Goal: Transaction & Acquisition: Purchase product/service

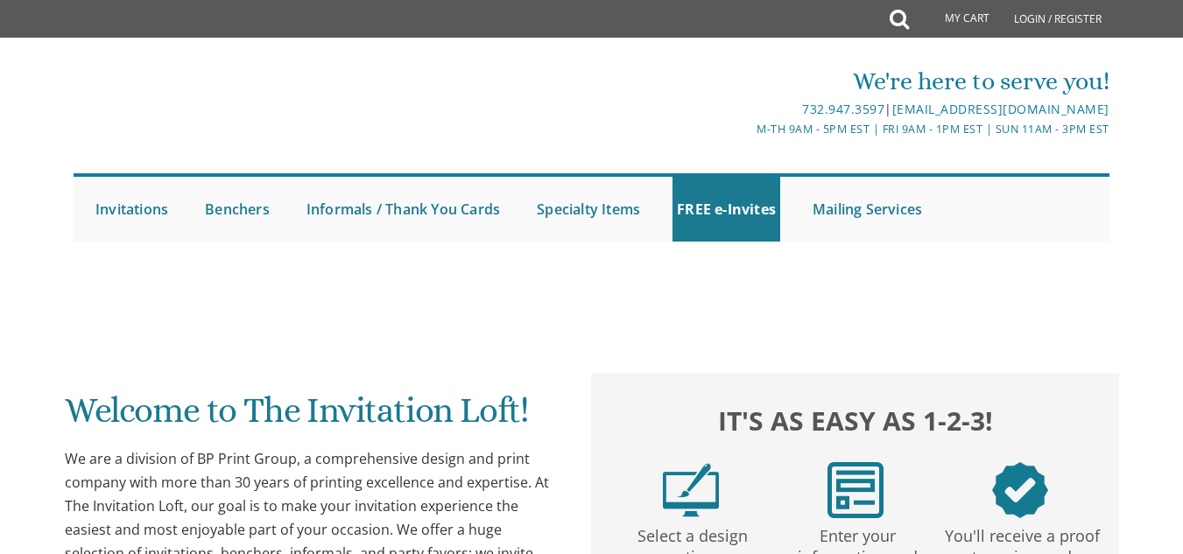
click at [236, 463] on div "We are a division of BP Print Group, a comprehensive design and print company w…" at bounding box center [312, 530] width 494 height 166
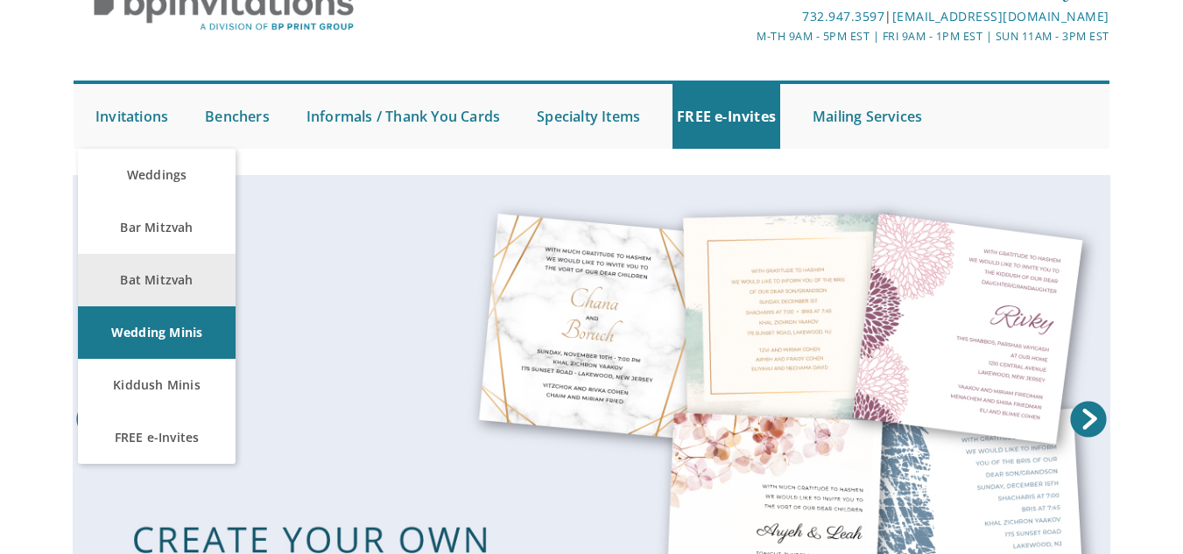
scroll to position [94, 0]
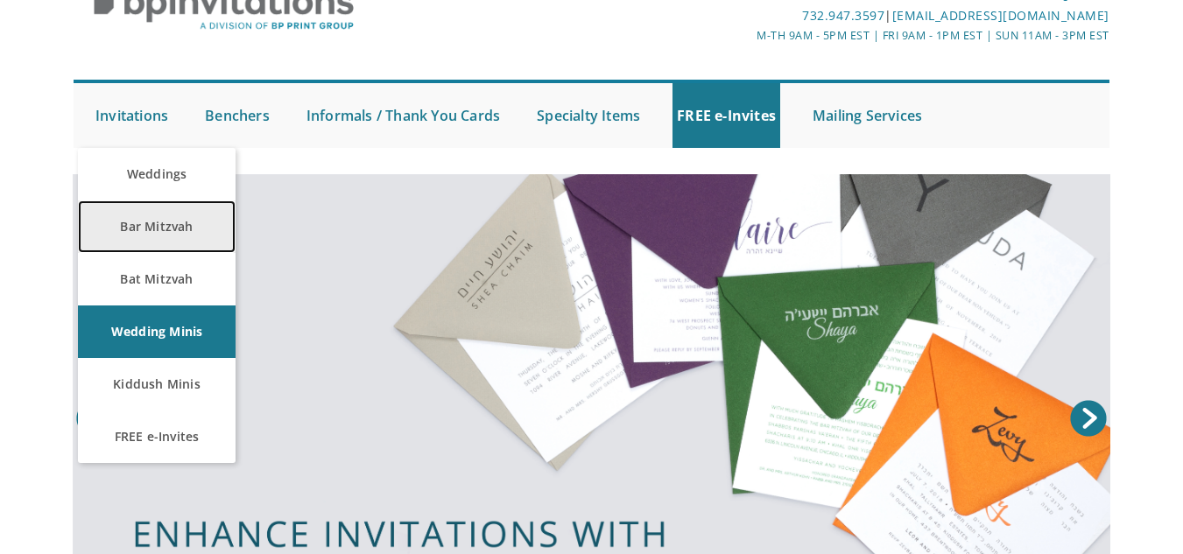
drag, startPoint x: 152, startPoint y: 237, endPoint x: 138, endPoint y: 223, distance: 19.8
click at [138, 223] on link "Bar Mitzvah" at bounding box center [157, 227] width 158 height 53
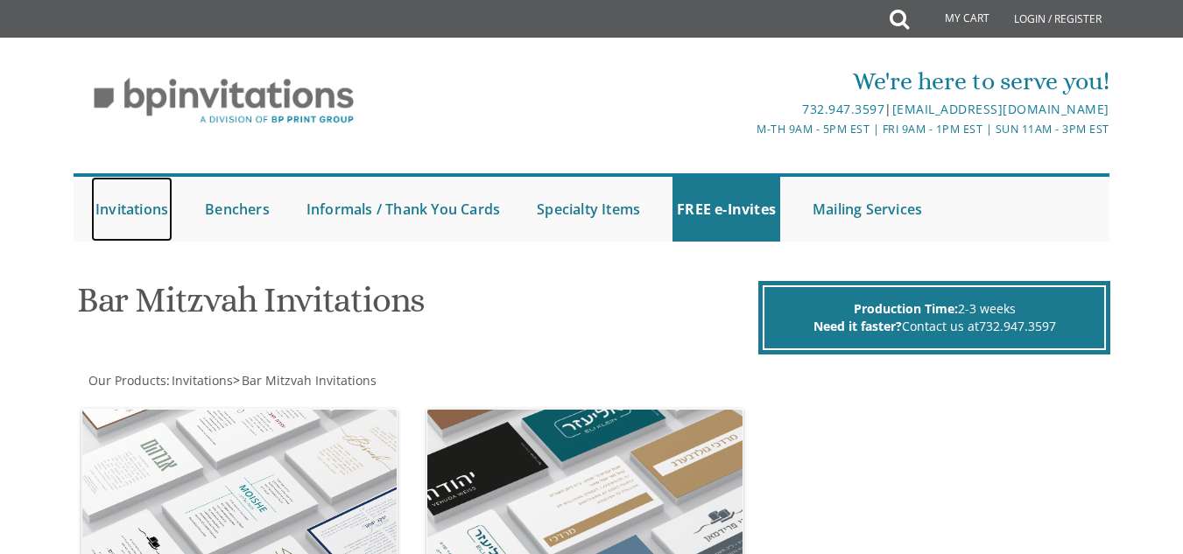
drag, startPoint x: 0, startPoint y: 0, endPoint x: 119, endPoint y: 208, distance: 239.3
click at [119, 208] on link "Invitations" at bounding box center [131, 209] width 81 height 65
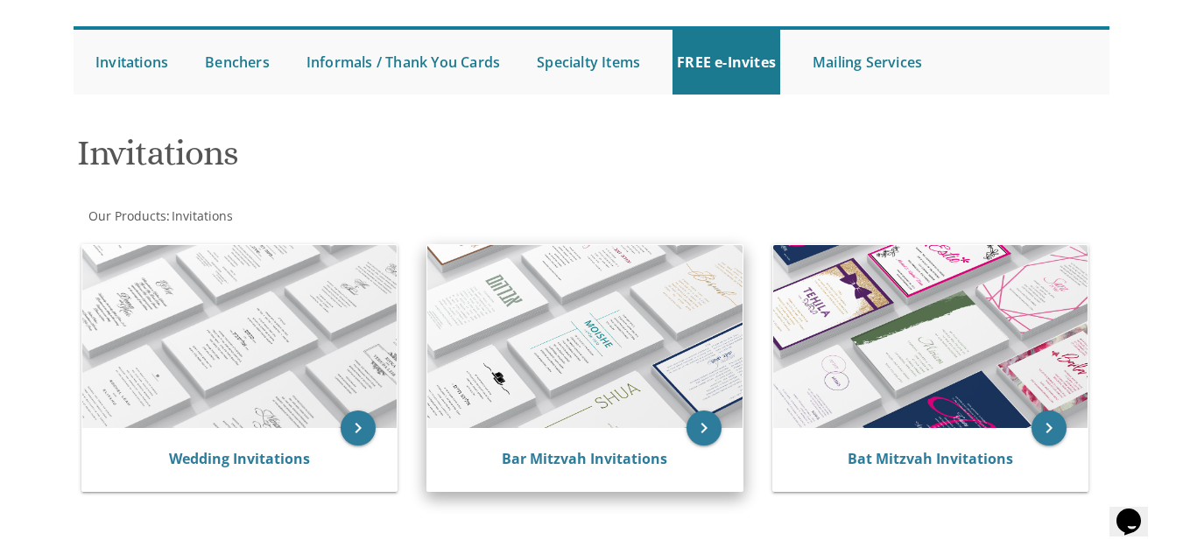
scroll to position [218, 0]
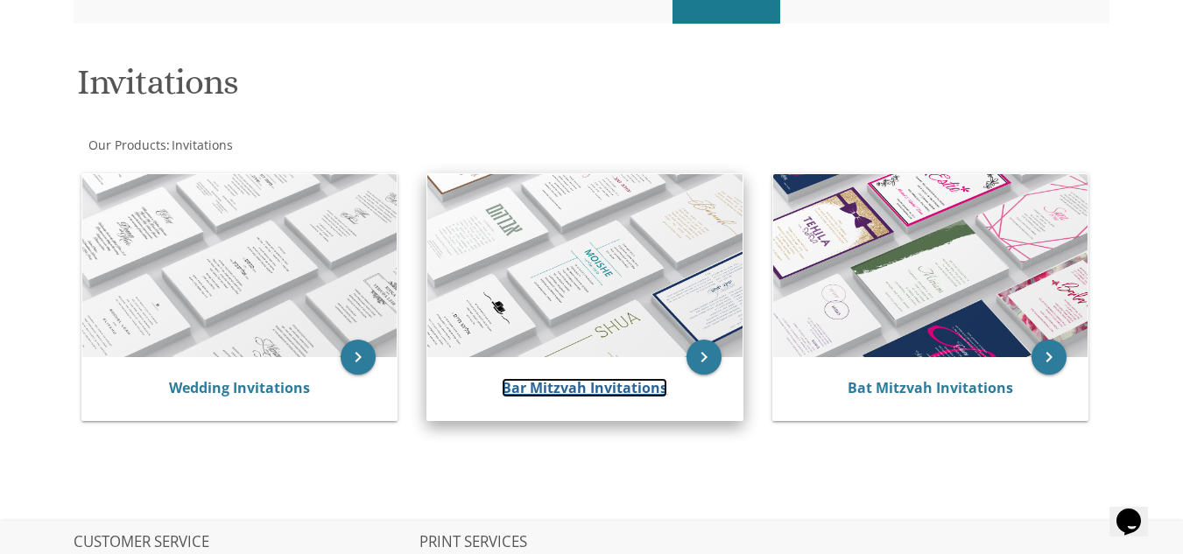
click at [607, 397] on link "Bar Mitzvah Invitations" at bounding box center [585, 387] width 166 height 19
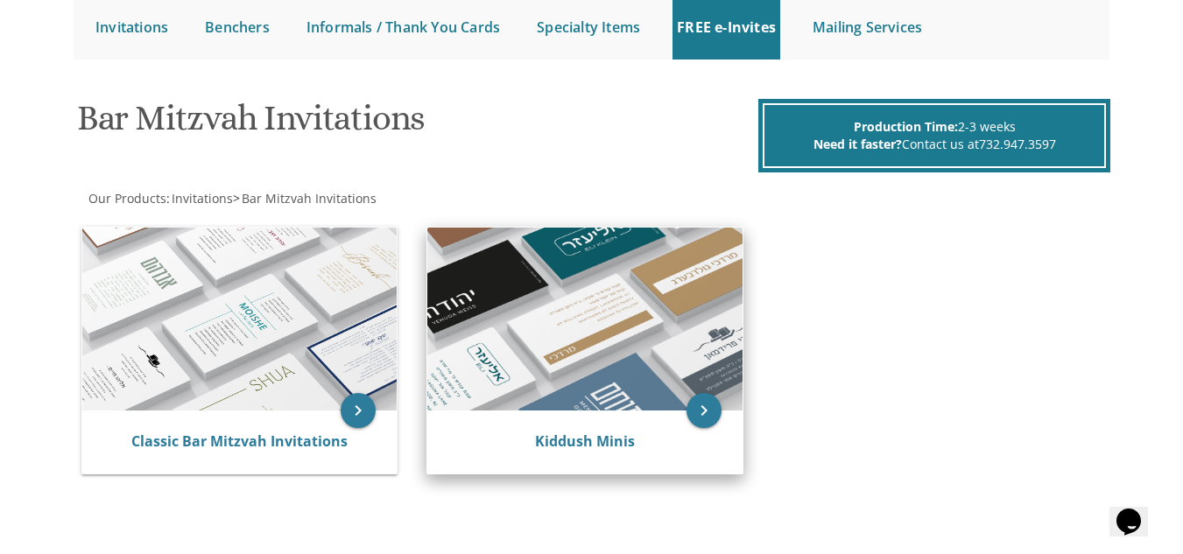
scroll to position [183, 0]
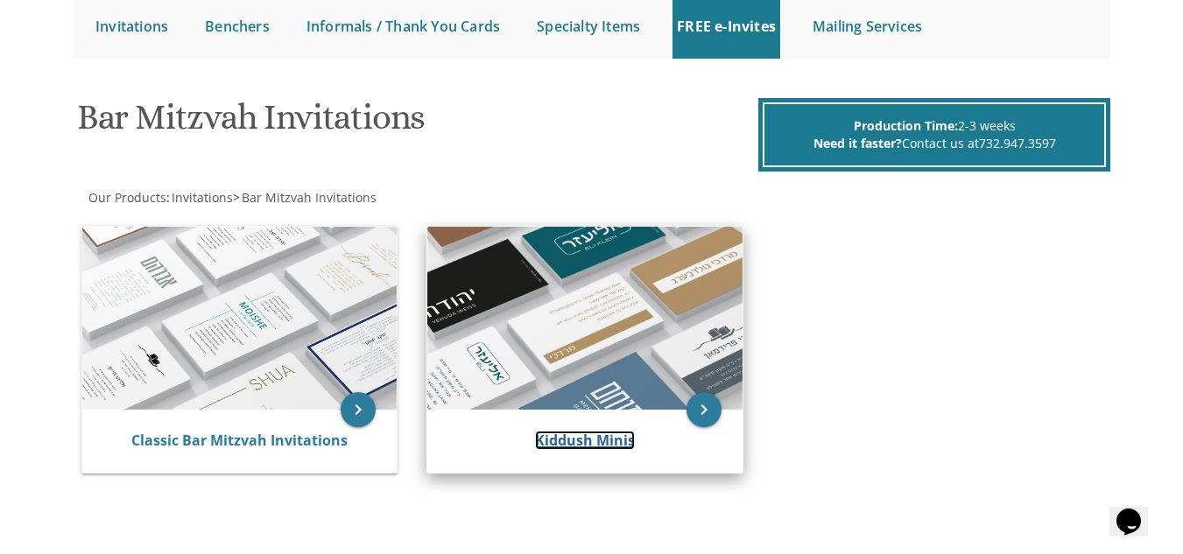
drag, startPoint x: 608, startPoint y: 440, endPoint x: 553, endPoint y: 446, distance: 55.4
click at [553, 446] on link "Kiddush Minis" at bounding box center [585, 440] width 100 height 19
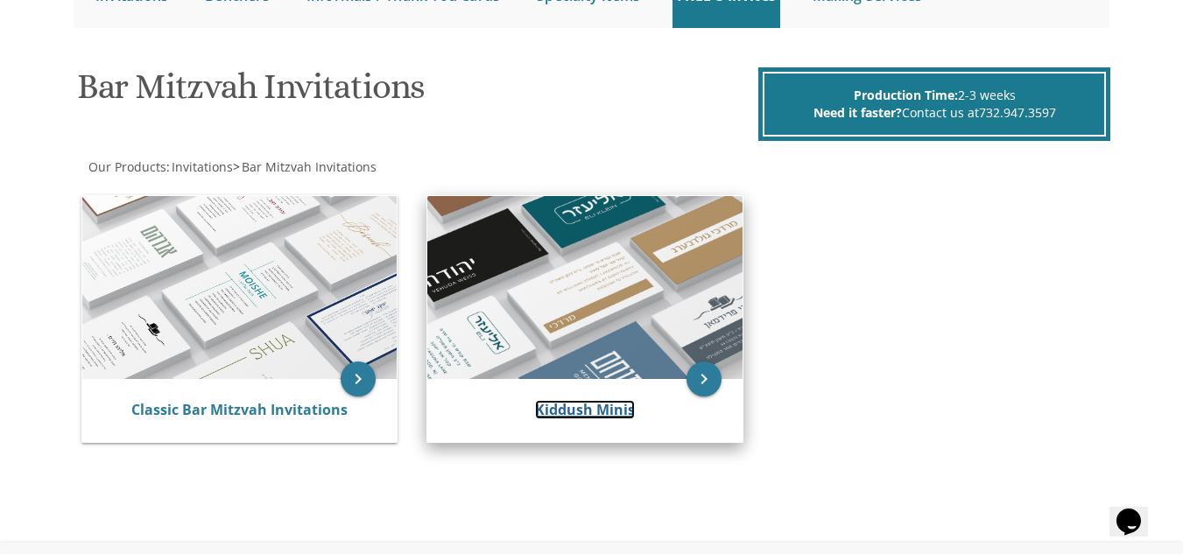
scroll to position [206, 0]
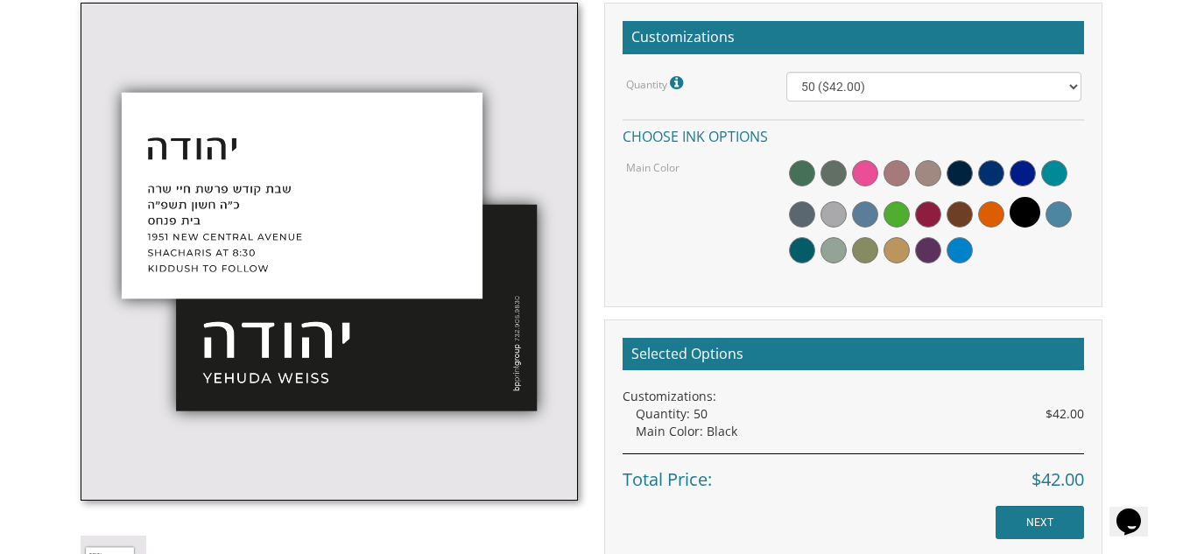
scroll to position [522, 0]
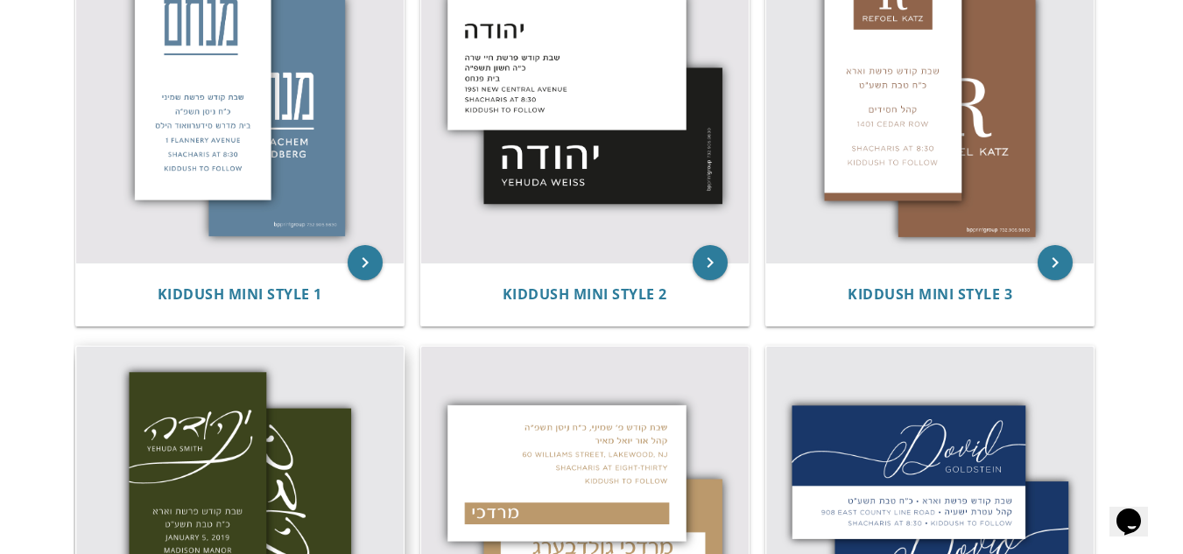
scroll to position [701, 0]
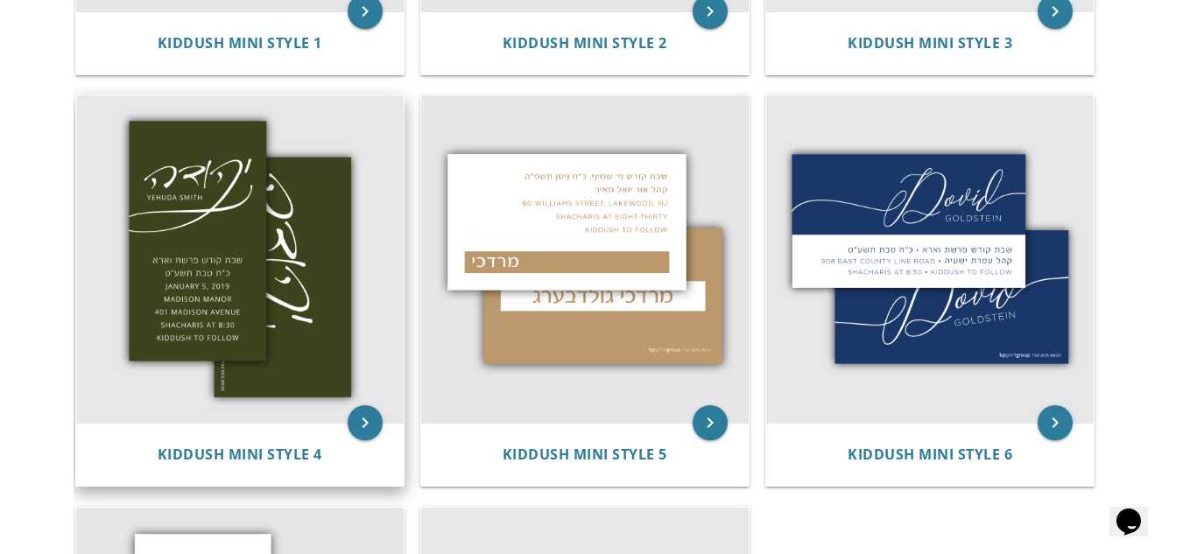
click at [180, 259] on img at bounding box center [240, 259] width 328 height 328
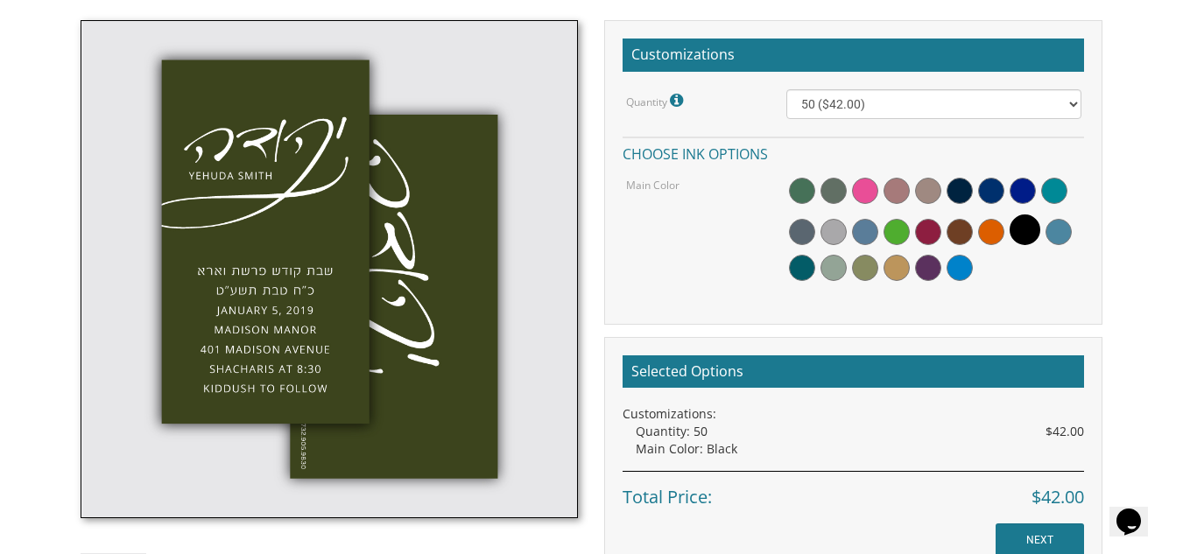
scroll to position [501, 0]
